Goal: Answer question/provide support: Share knowledge or assist other users

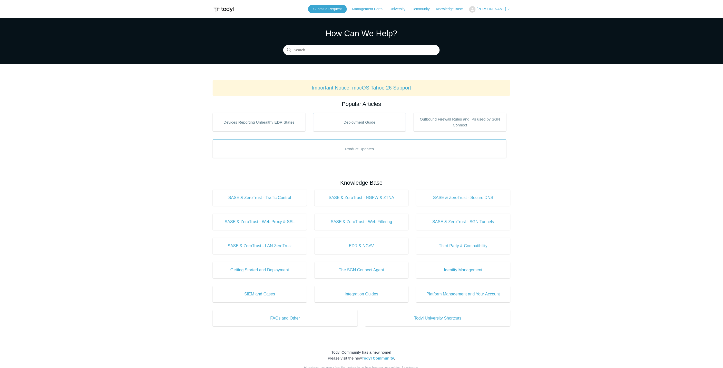
click at [504, 9] on span "[PERSON_NAME]" at bounding box center [490, 9] width 29 height 4
click at [502, 18] on link "My Support Requests" at bounding box center [494, 20] width 50 height 9
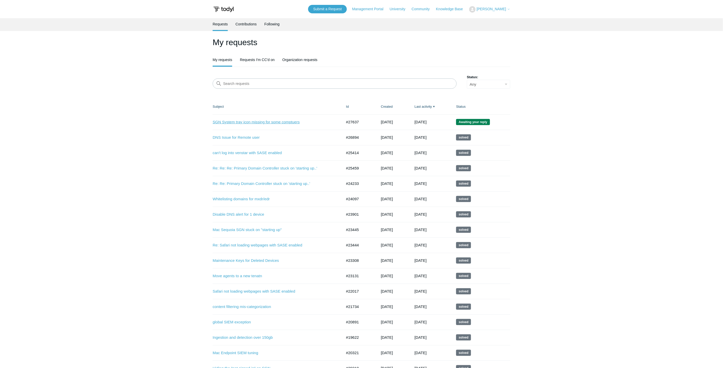
click at [241, 124] on link "SGN System tray icon missing for some comptuers" at bounding box center [274, 122] width 122 height 6
click at [234, 138] on link "DNS Issue for Remote user" at bounding box center [274, 138] width 122 height 6
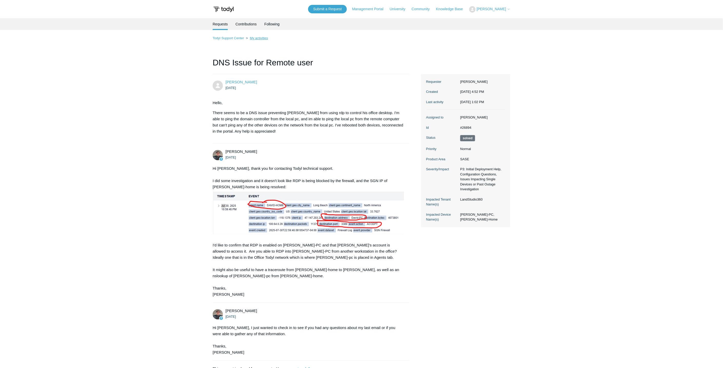
click at [255, 39] on link "My activities" at bounding box center [259, 38] width 18 height 4
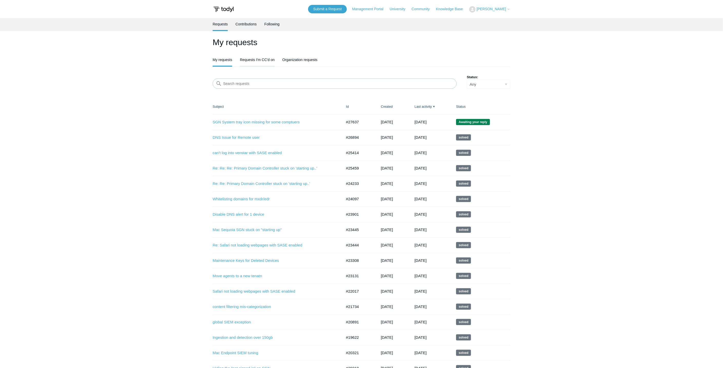
click at [244, 61] on link "Requests I'm CC'd on" at bounding box center [257, 59] width 35 height 11
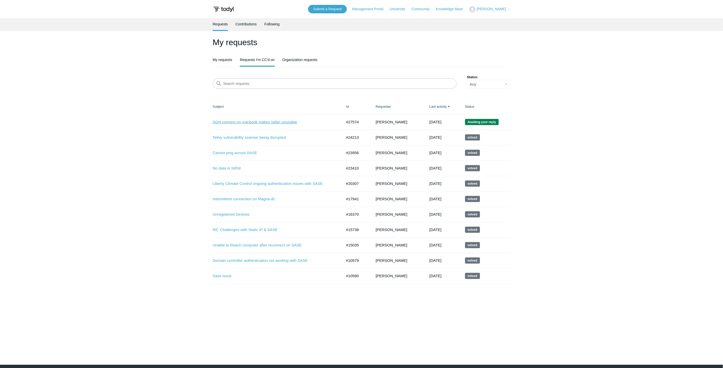
click at [255, 123] on link "SGN connect on macbook makes safari unusable" at bounding box center [274, 122] width 122 height 6
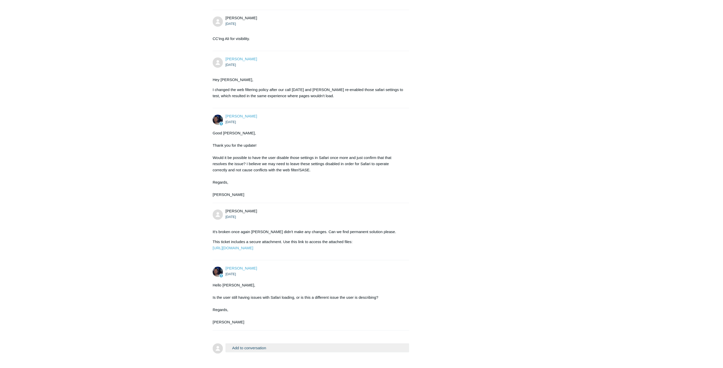
scroll to position [772, 0]
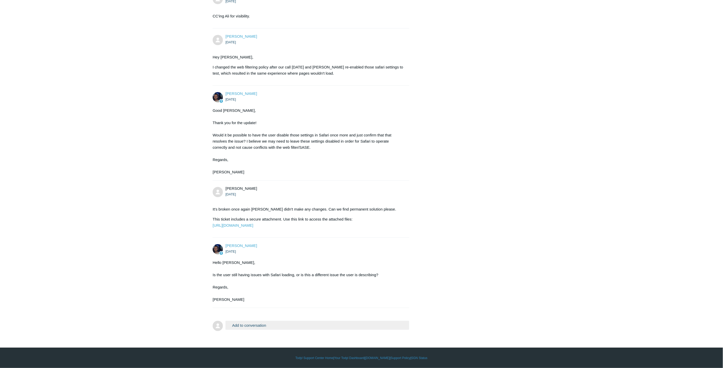
click at [278, 329] on button "Add to conversation" at bounding box center [317, 325] width 184 height 9
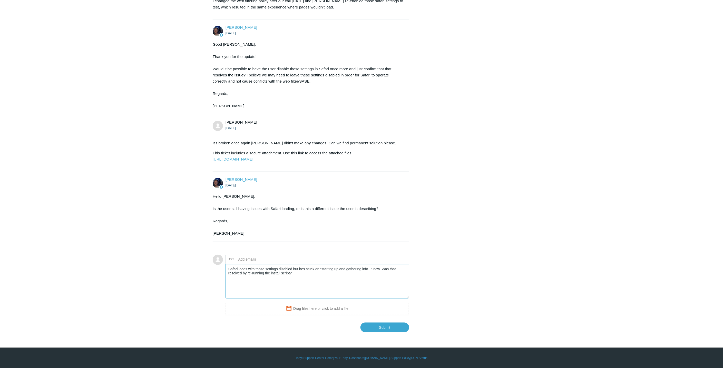
scroll to position [839, 0]
type textarea "Safari loads with those settings disabled but hes stuck on "starting up and gat…"
click at [385, 324] on input "Submit" at bounding box center [384, 327] width 49 height 10
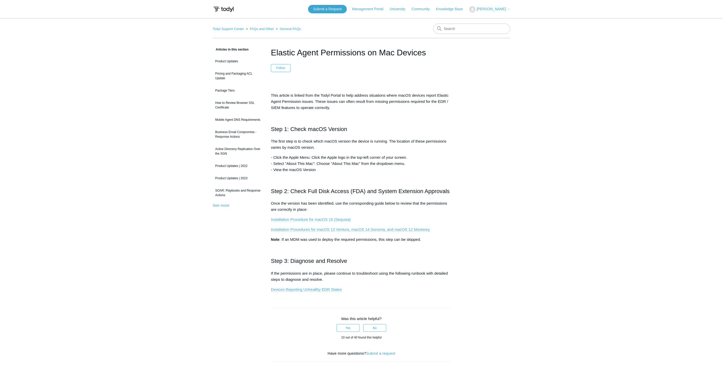
click at [303, 219] on link "Installation Procedure for macOS 15 (Sequoia)" at bounding box center [311, 219] width 80 height 5
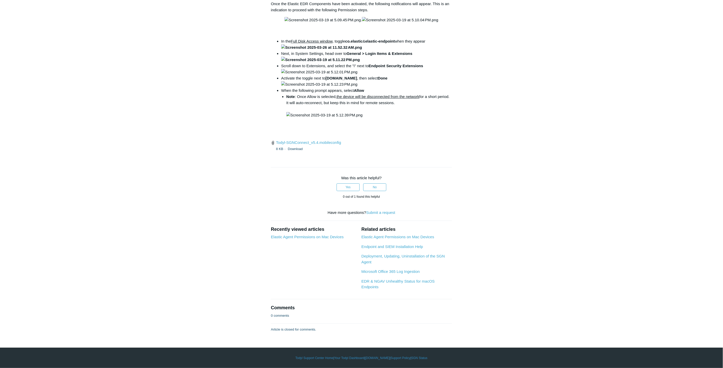
scroll to position [1481, 0]
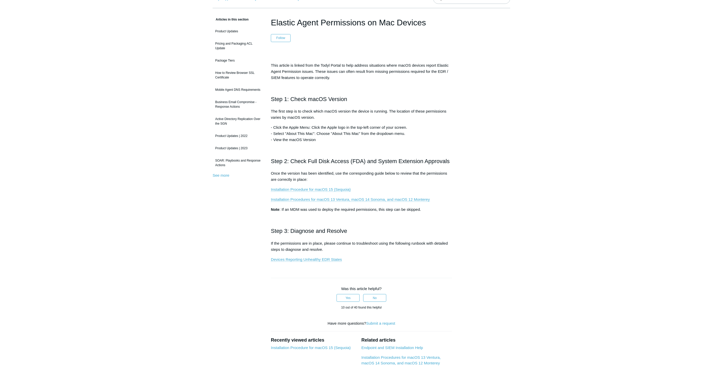
scroll to position [85, 0]
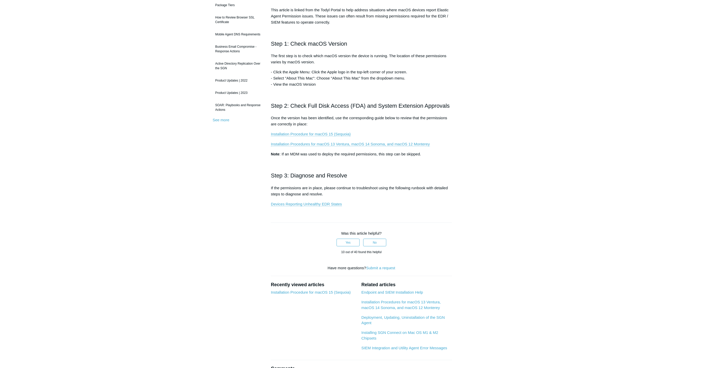
click at [414, 64] on p "The first step is to check which macOS version the device is running. The locat…" at bounding box center [361, 59] width 181 height 12
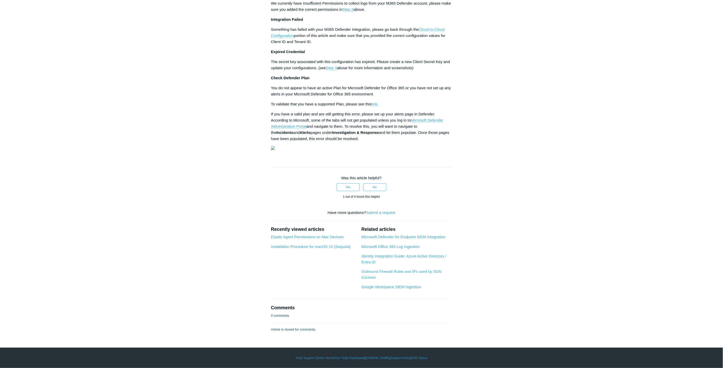
scroll to position [1438, 0]
